Goal: Information Seeking & Learning: Learn about a topic

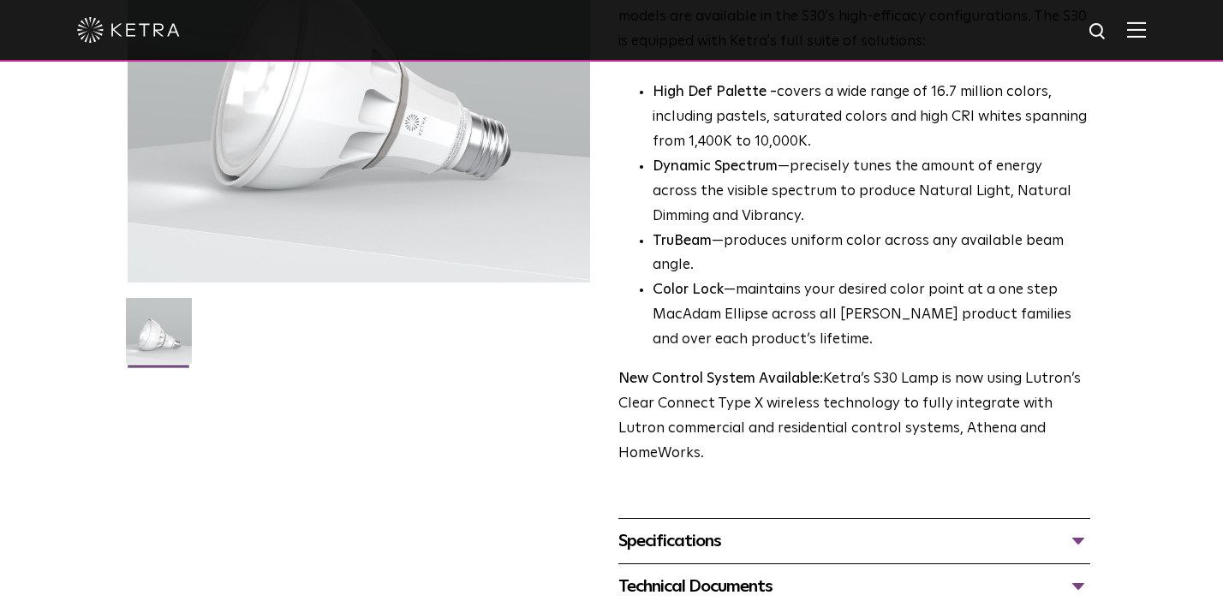
scroll to position [330, 0]
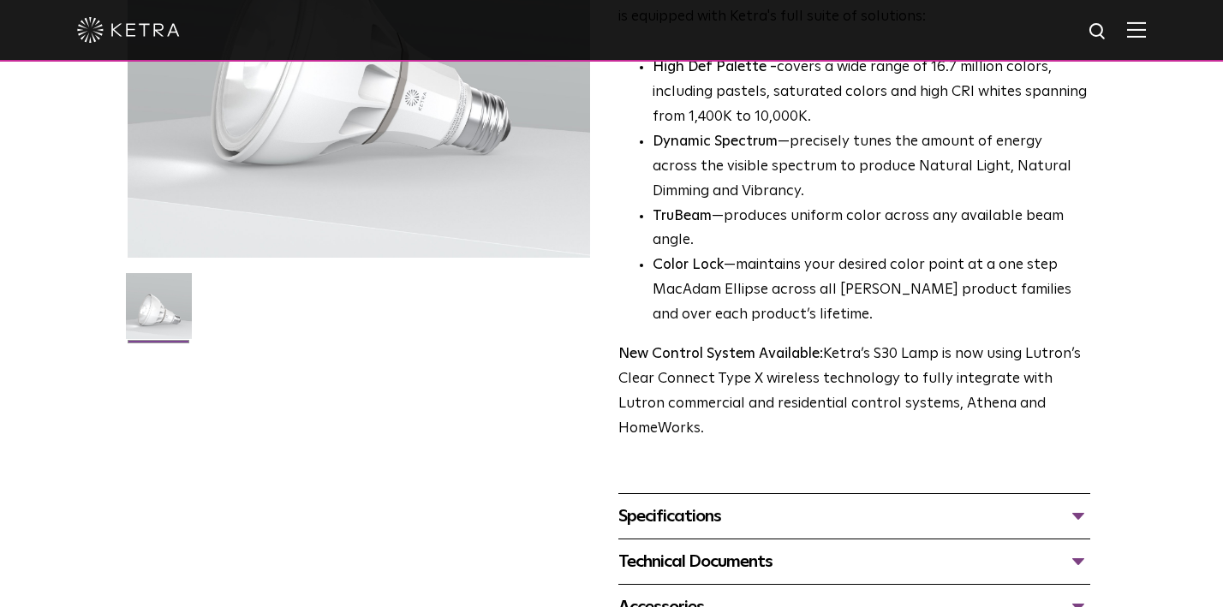
click at [695, 503] on div "Specifications" at bounding box center [855, 516] width 472 height 27
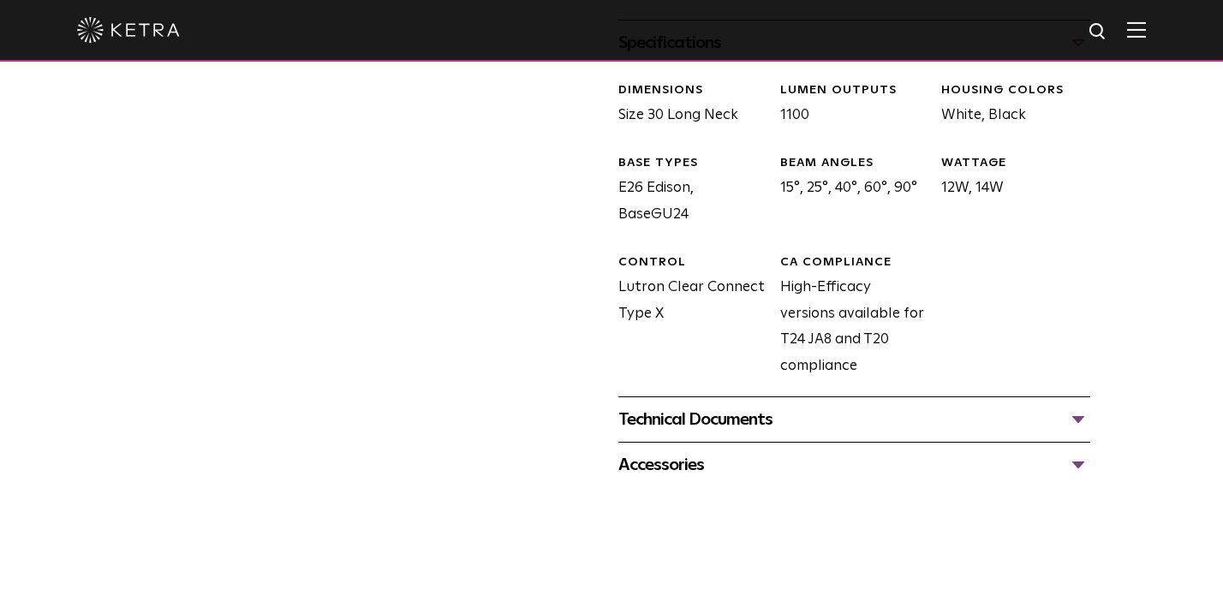
scroll to position [808, 0]
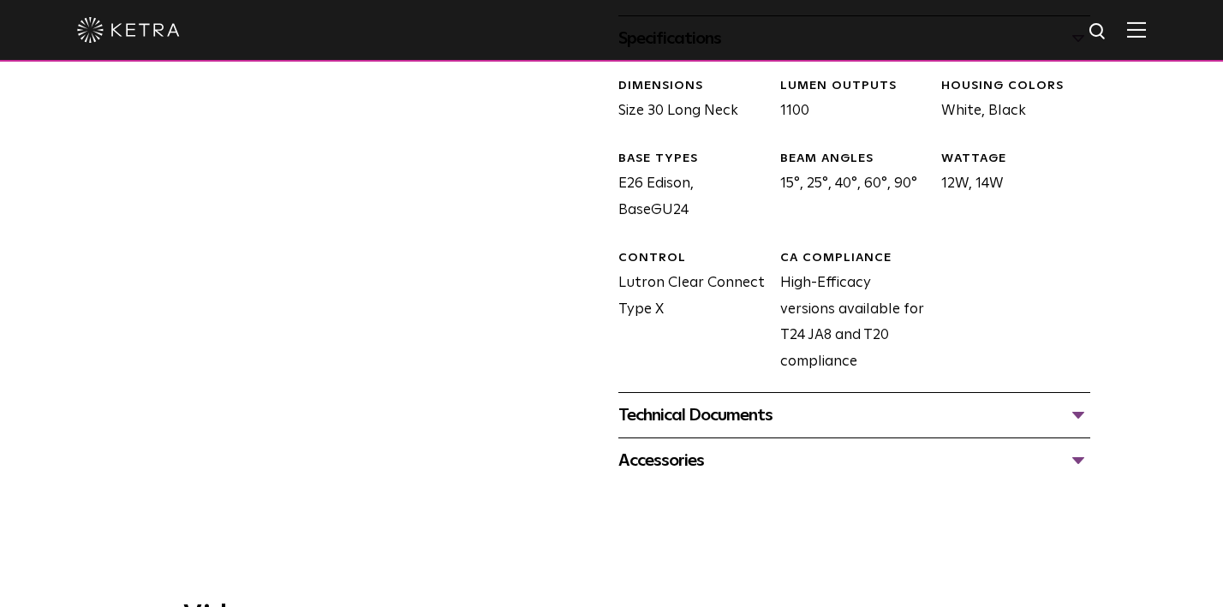
click at [654, 402] on div "Technical Documents" at bounding box center [855, 415] width 472 height 27
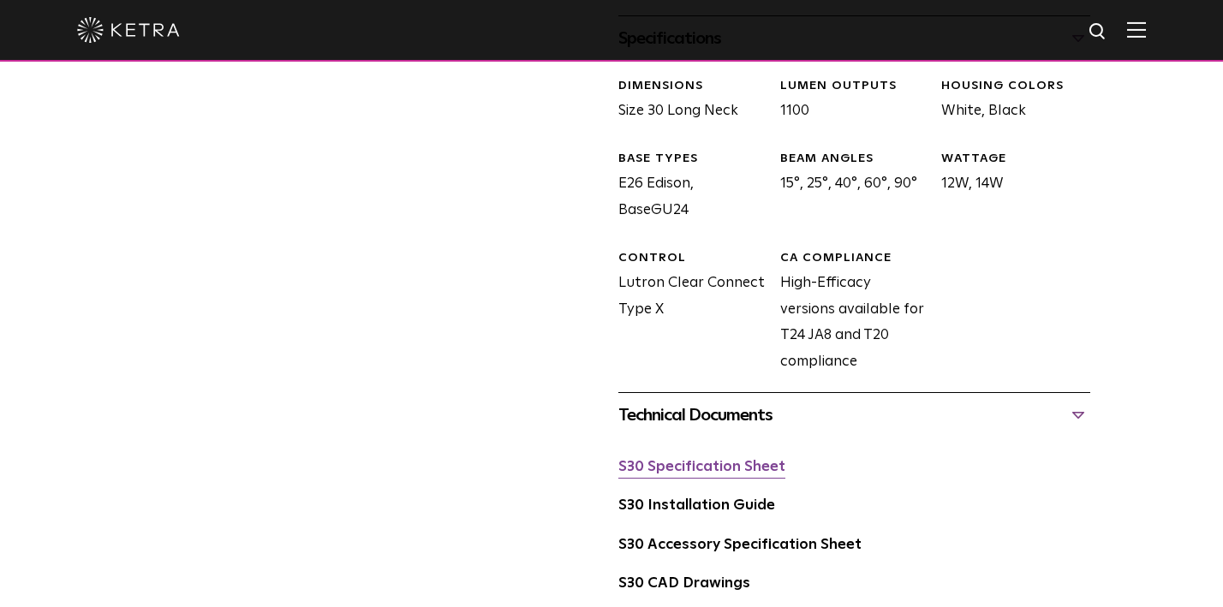
click at [687, 460] on link "S30 Specification Sheet" at bounding box center [702, 467] width 167 height 15
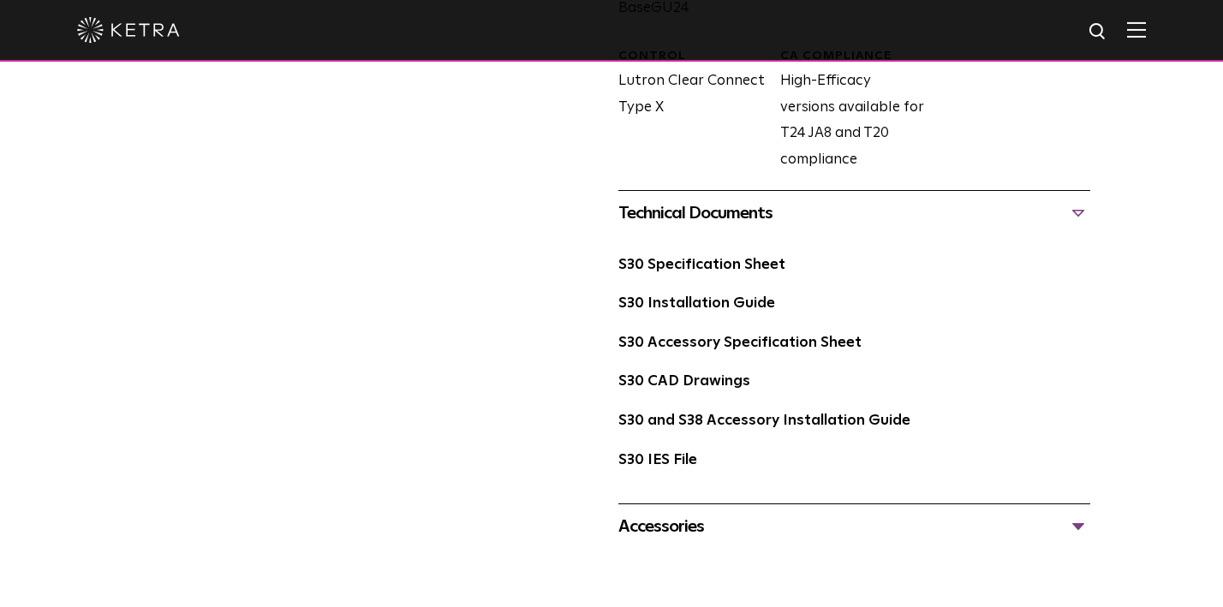
scroll to position [1047, 0]
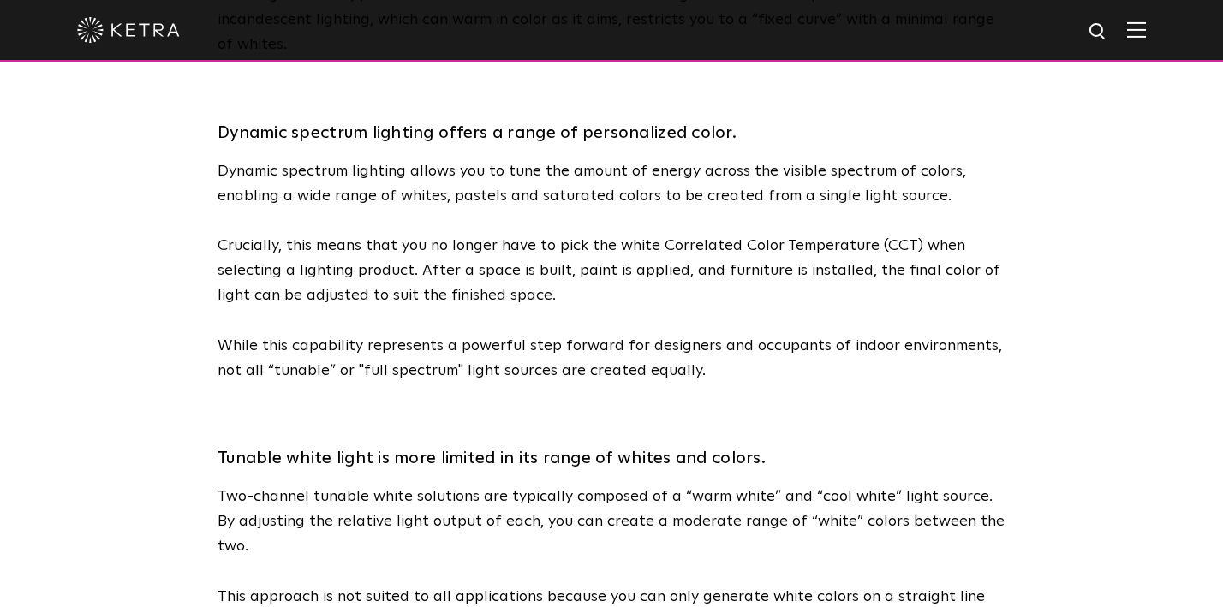
scroll to position [1002, 0]
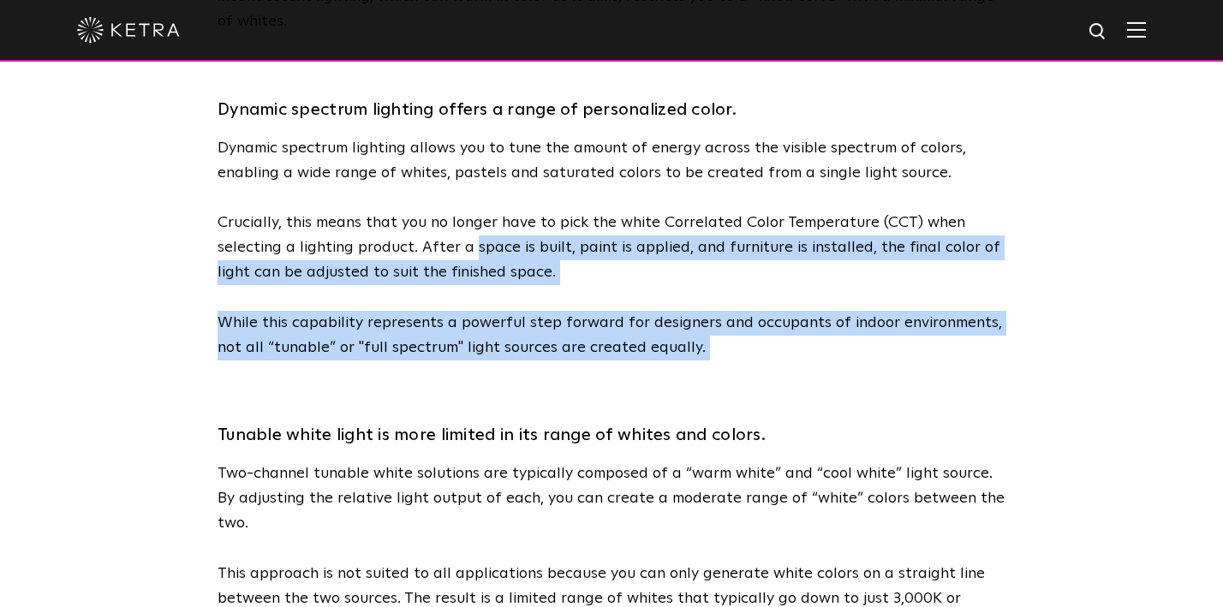
drag, startPoint x: 468, startPoint y: 224, endPoint x: 509, endPoint y: 343, distance: 126.0
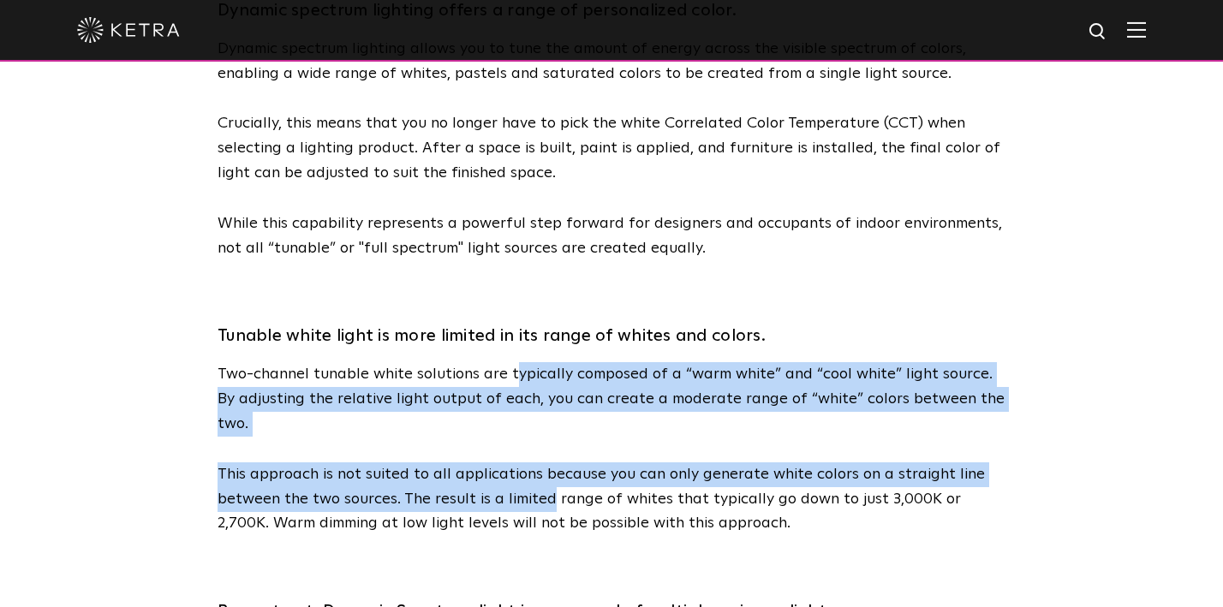
drag, startPoint x: 509, startPoint y: 343, endPoint x: 544, endPoint y: 461, distance: 123.3
click at [545, 461] on div "Tunable white light is more limited in its range of whites and colors. Two-chan…" at bounding box center [612, 411] width 788 height 250
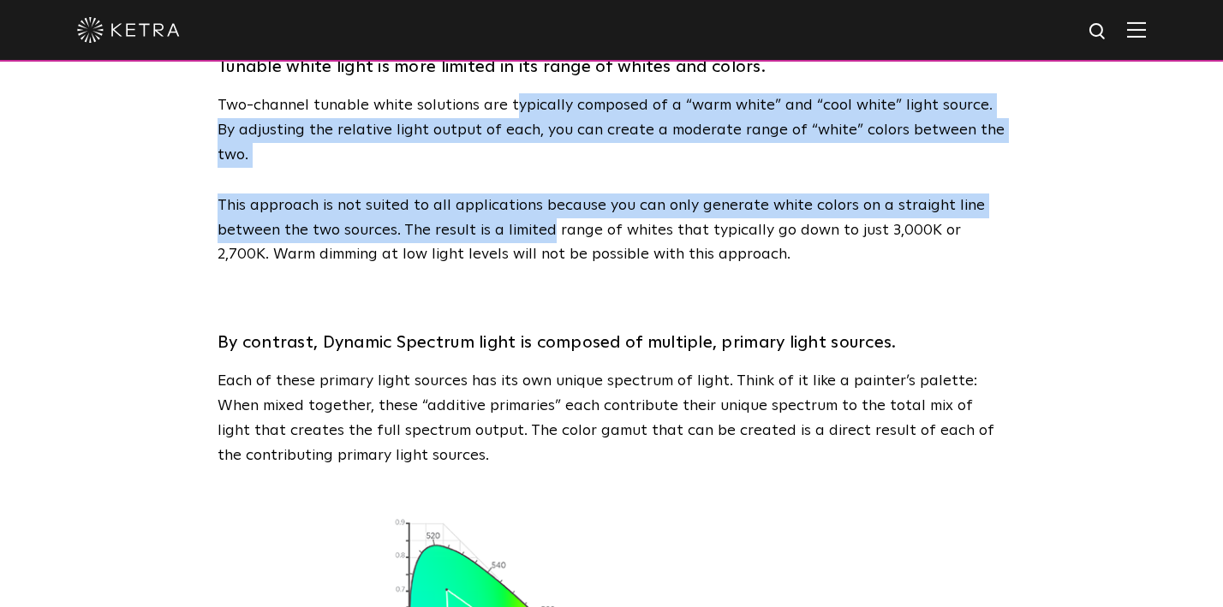
scroll to position [952, 0]
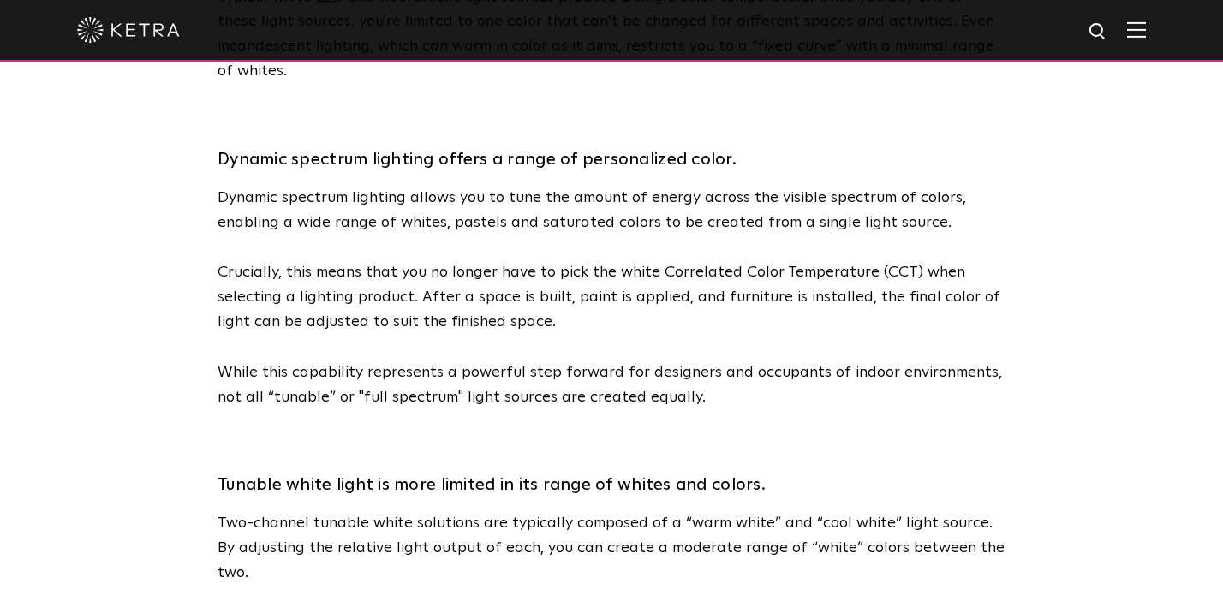
click at [544, 469] on h3 "Tunable white light is more limited in its range of whites and colors." at bounding box center [612, 484] width 788 height 31
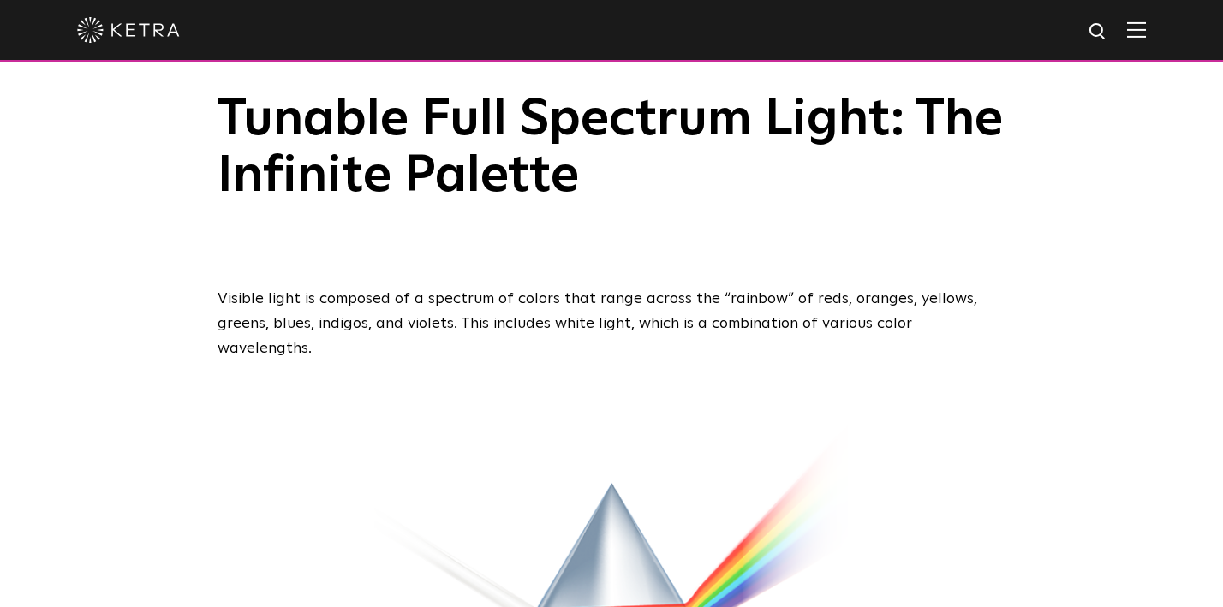
scroll to position [0, 0]
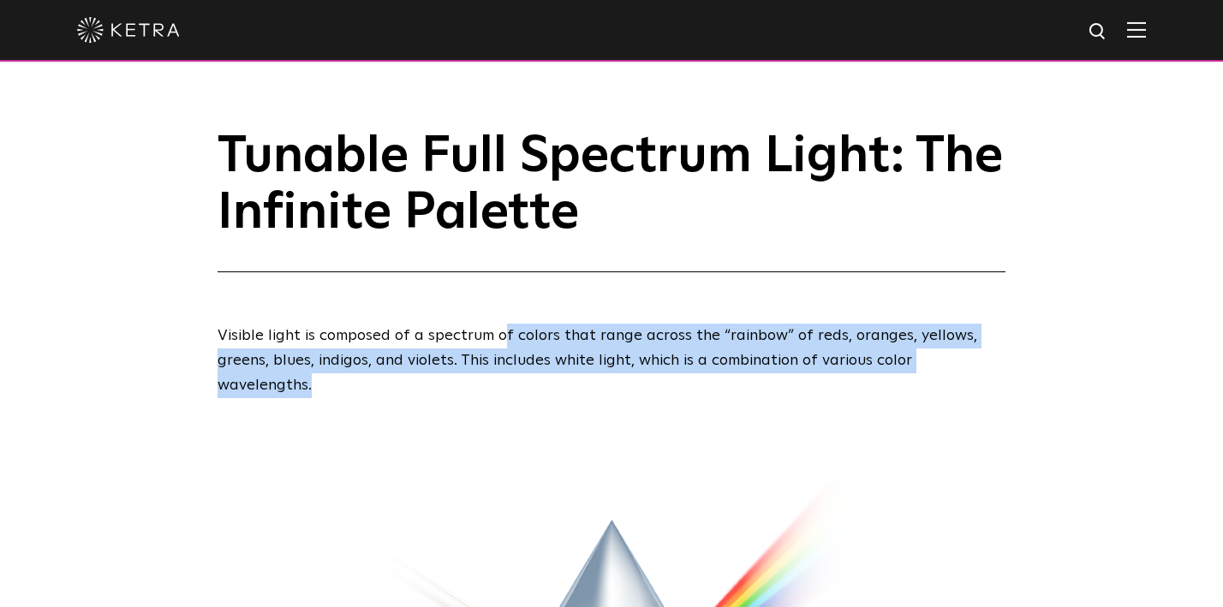
drag, startPoint x: 501, startPoint y: 333, endPoint x: 501, endPoint y: 384, distance: 50.5
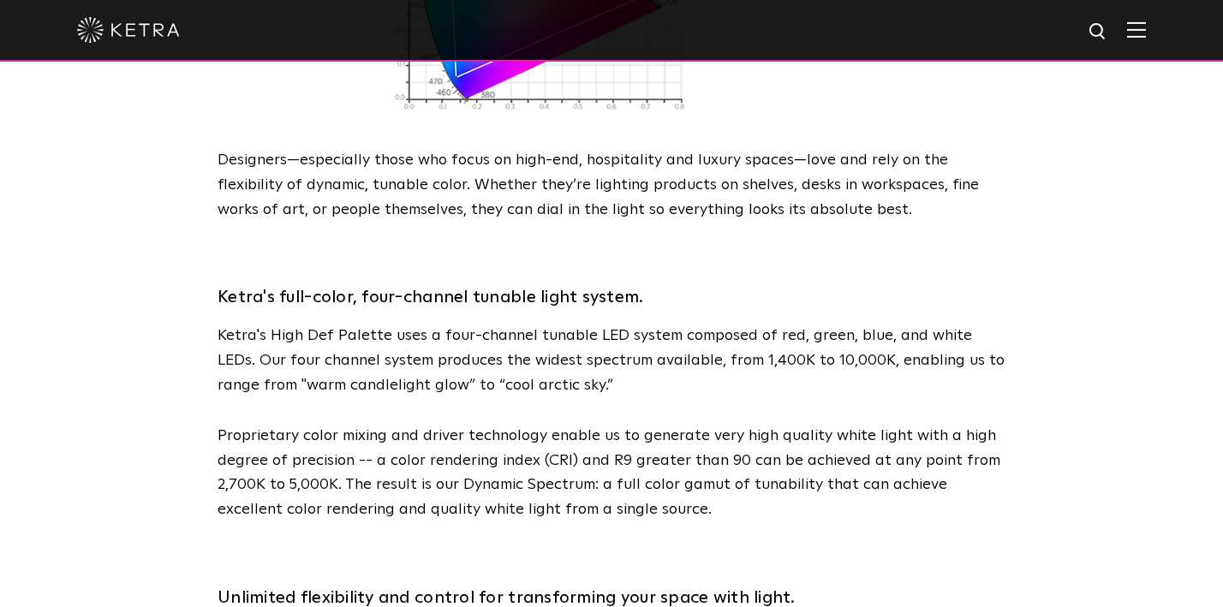
scroll to position [2108, 0]
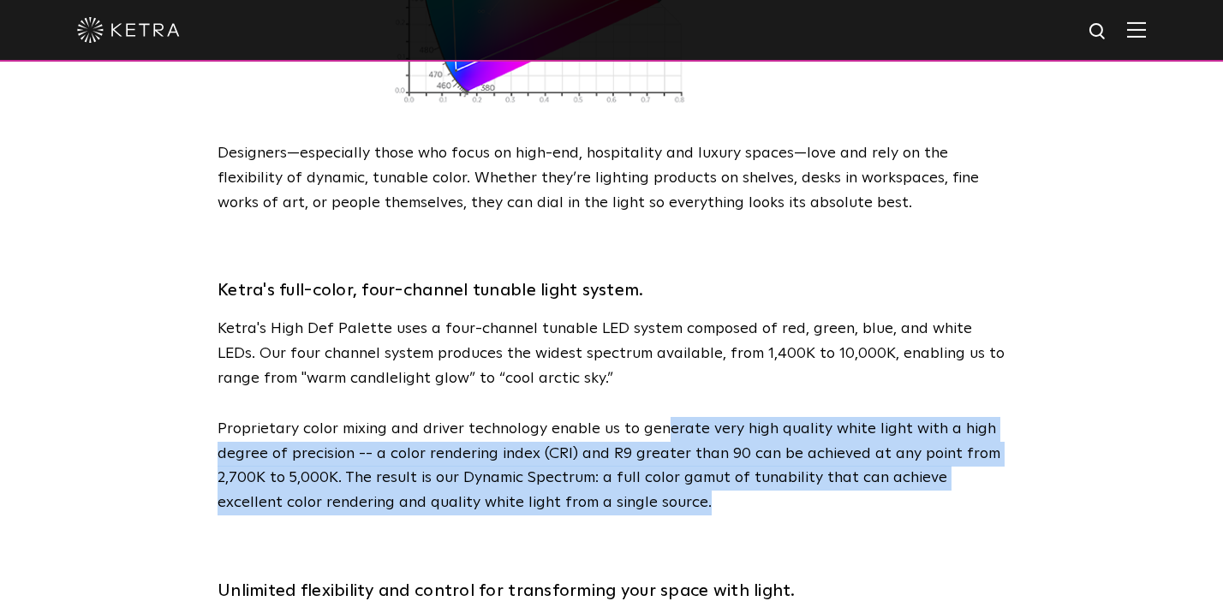
drag, startPoint x: 661, startPoint y: 378, endPoint x: 679, endPoint y: 463, distance: 87.7
click at [679, 463] on p "Proprietary color mixing and driver technology enable us to generate very high …" at bounding box center [612, 466] width 788 height 99
